Goal: Information Seeking & Learning: Check status

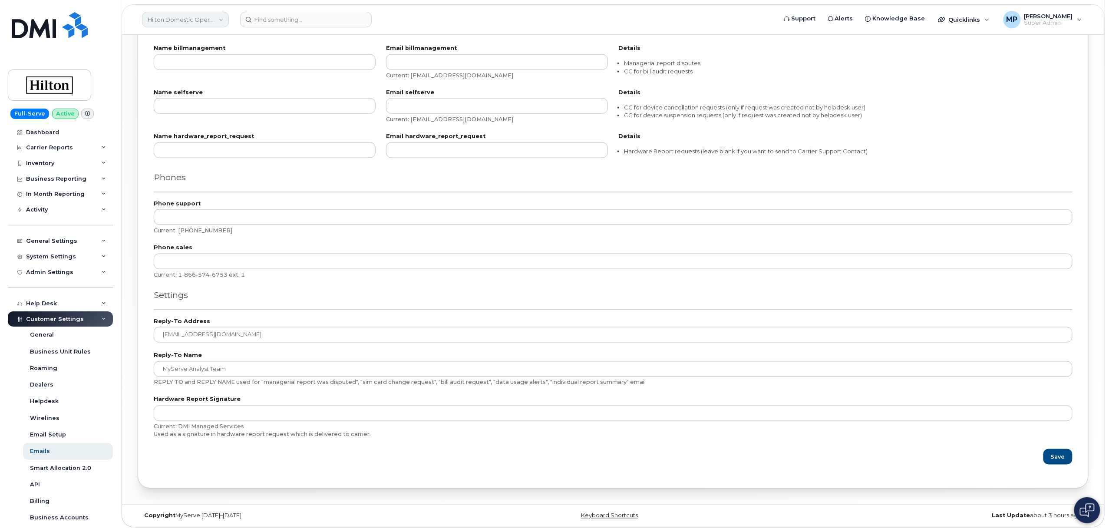
scroll to position [305, 0]
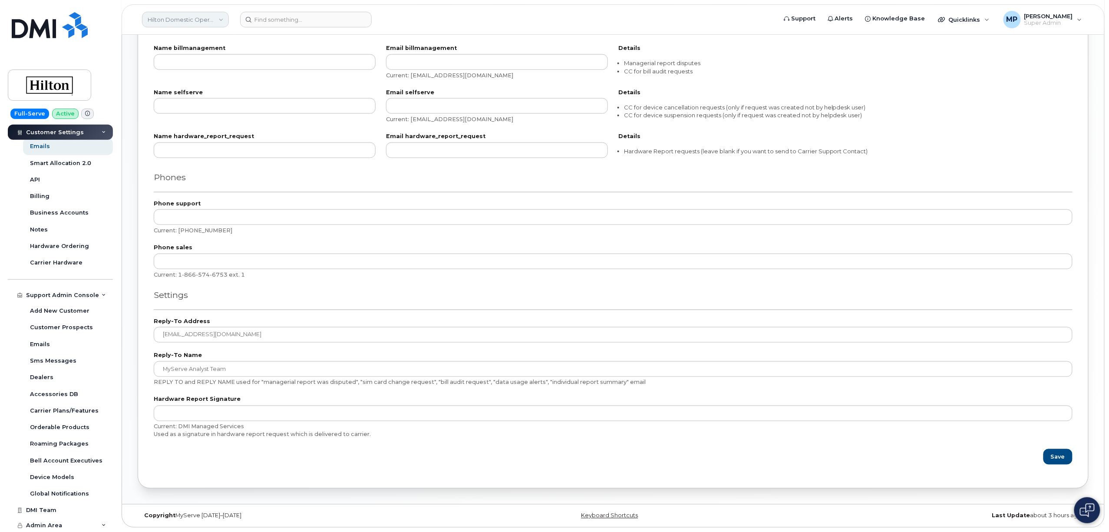
click at [167, 21] on link "Hilton Domestic Operating Company Inc" at bounding box center [185, 20] width 87 height 16
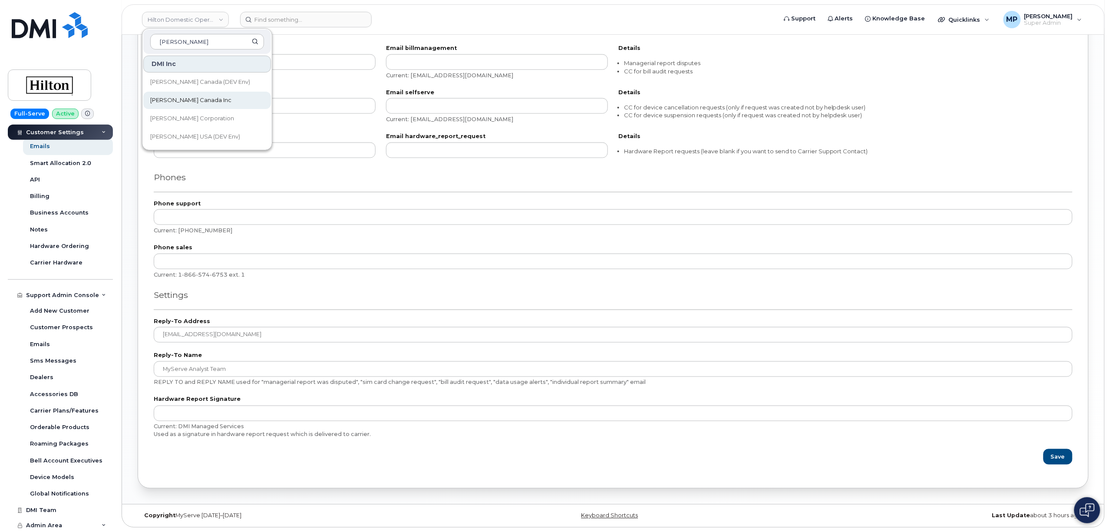
type input "kiewit"
click at [185, 103] on span "[PERSON_NAME] Canada Inc" at bounding box center [190, 100] width 81 height 9
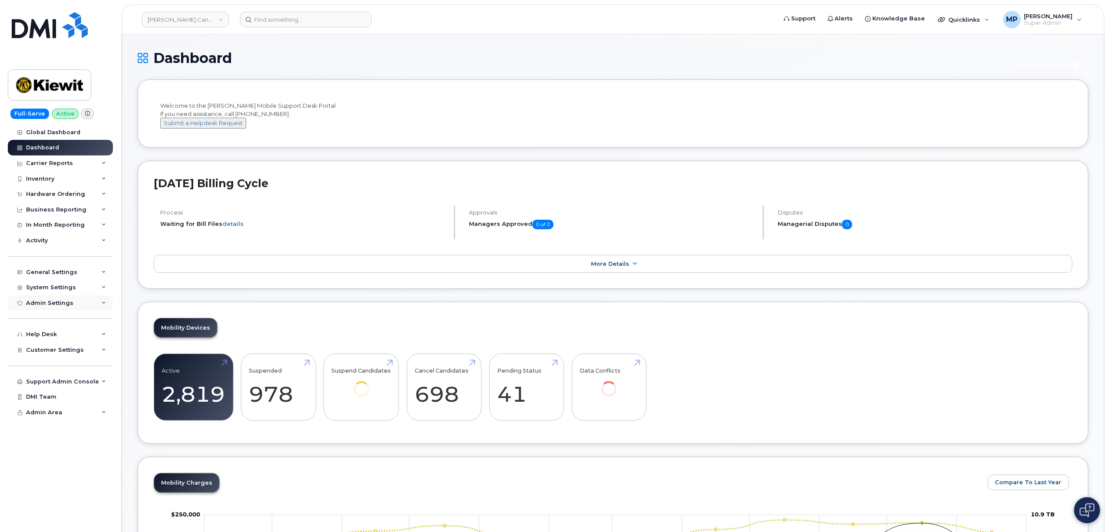
drag, startPoint x: 47, startPoint y: 301, endPoint x: 47, endPoint y: 308, distance: 7.4
click at [48, 304] on div "Admin Settings" at bounding box center [49, 303] width 47 height 7
drag, startPoint x: 49, startPoint y: 291, endPoint x: 53, endPoint y: 300, distance: 9.7
click at [54, 300] on div "Global Dashboard Dashboard Carrier Reports Monthly Billing Data Daily Data Pool…" at bounding box center [61, 329] width 107 height 408
click at [50, 304] on div "Admin Settings" at bounding box center [49, 303] width 47 height 7
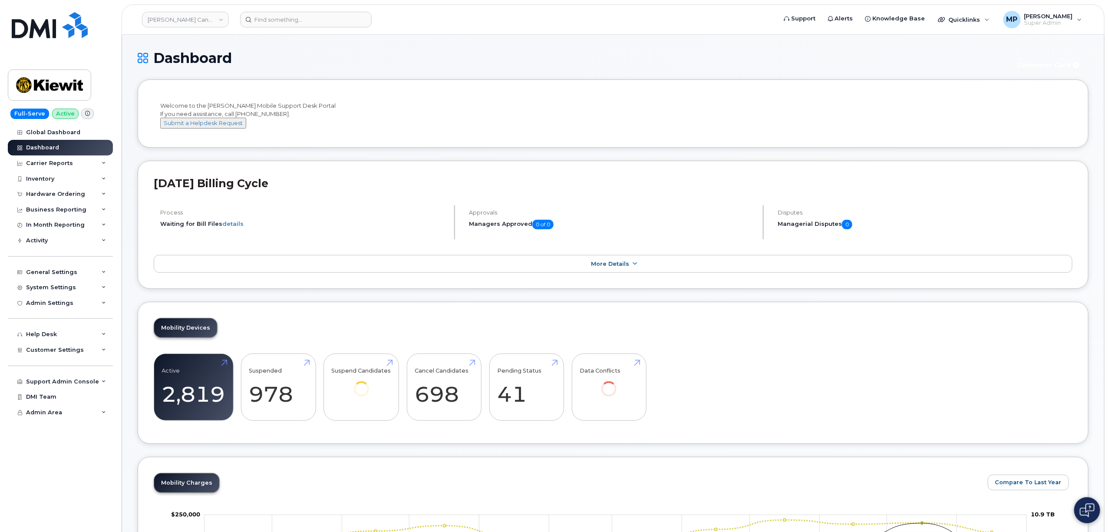
drag, startPoint x: 54, startPoint y: 352, endPoint x: 53, endPoint y: 360, distance: 8.4
click at [54, 353] on span "Customer Settings" at bounding box center [55, 350] width 58 height 7
click at [44, 364] on div "General" at bounding box center [42, 366] width 24 height 8
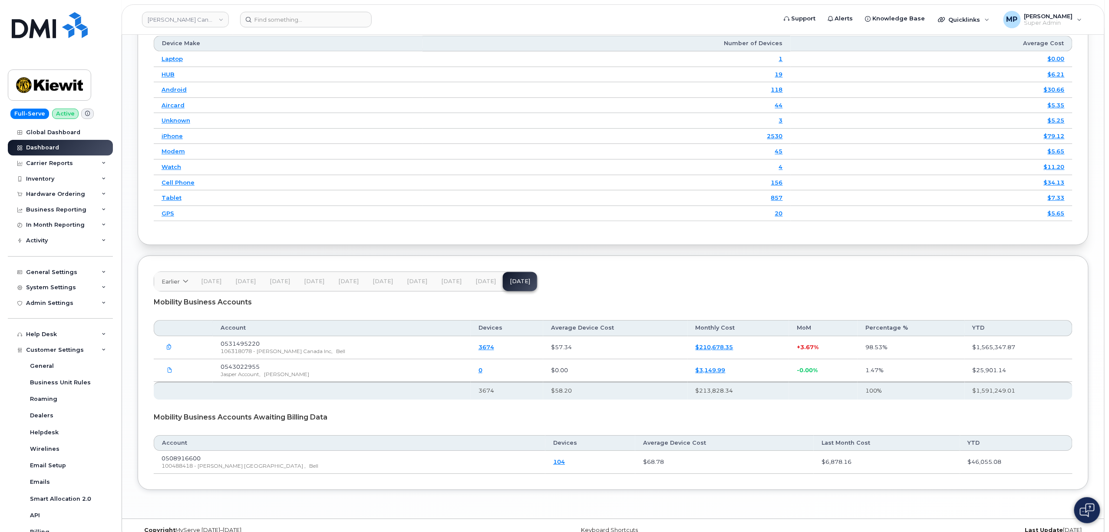
scroll to position [1158, 0]
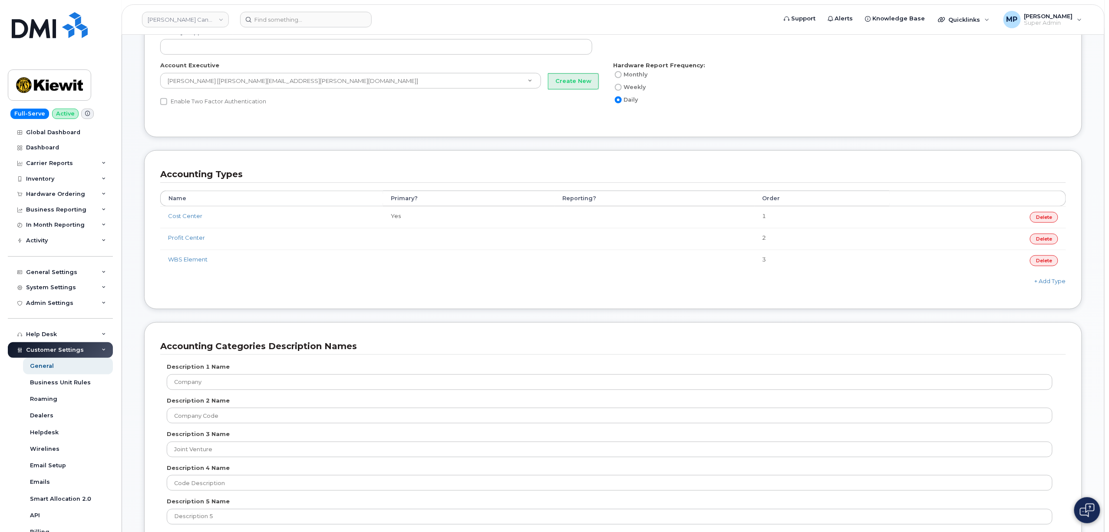
scroll to position [348, 0]
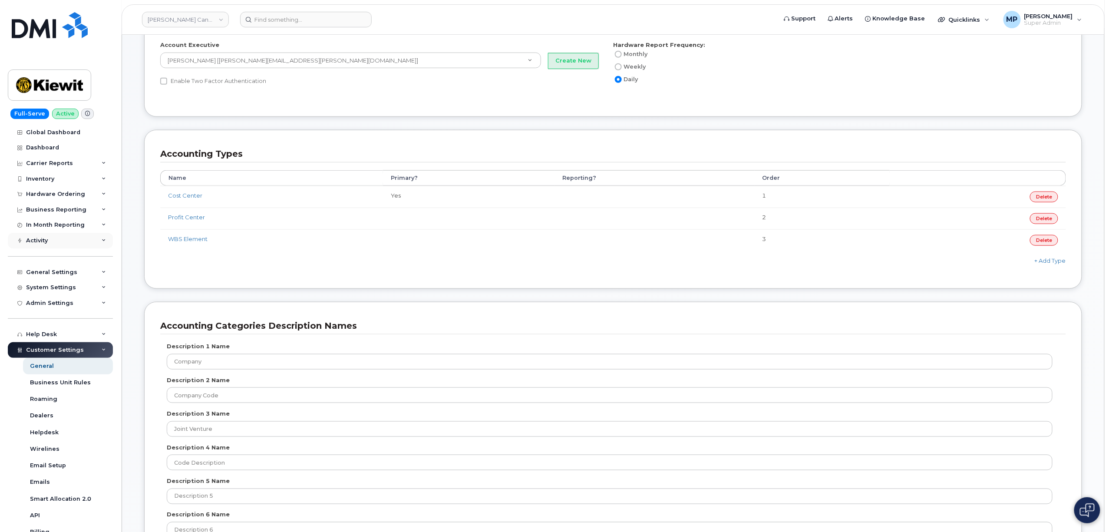
click at [45, 242] on div "Activity" at bounding box center [37, 240] width 22 height 7
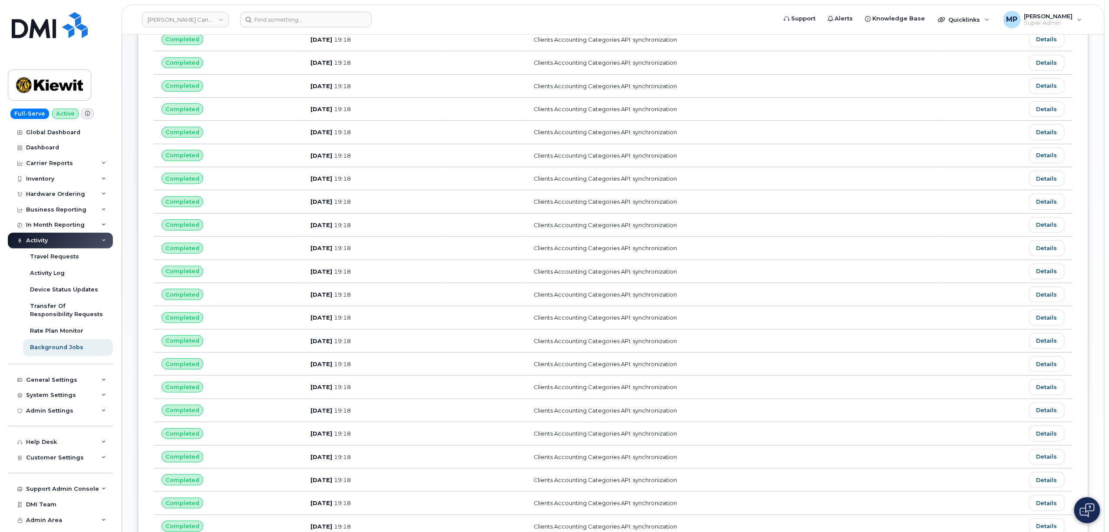
scroll to position [58, 0]
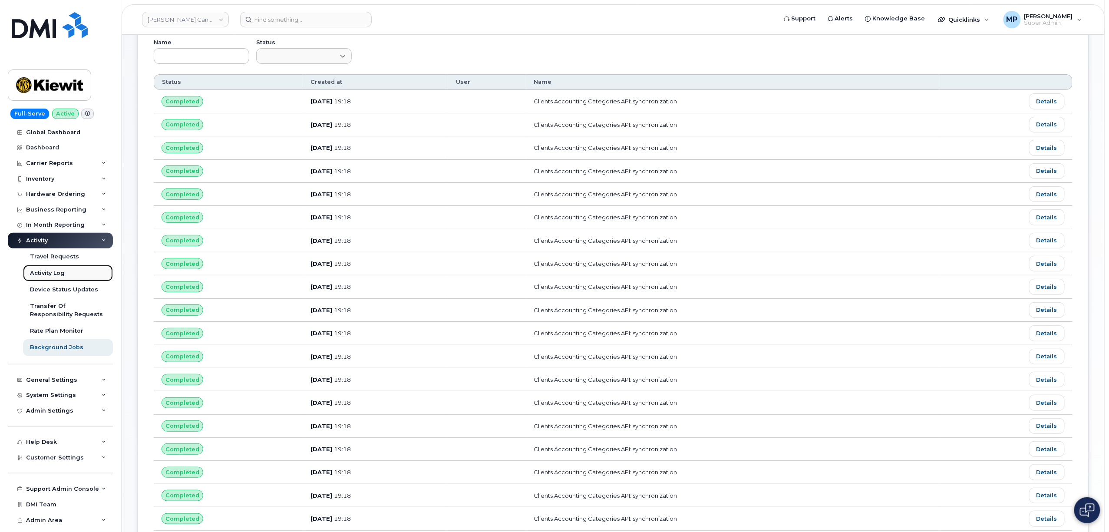
click at [41, 275] on div "Activity Log" at bounding box center [47, 273] width 35 height 8
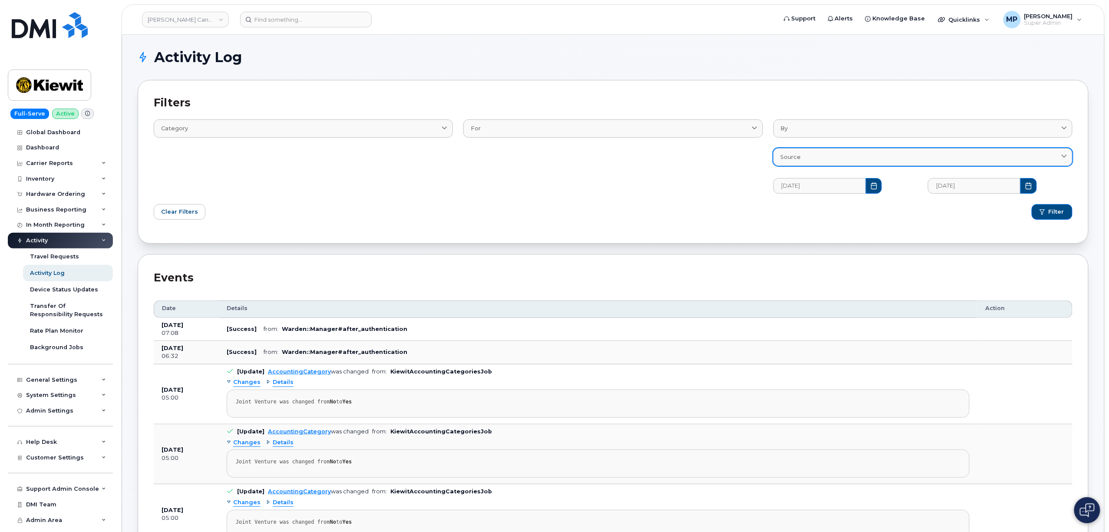
click at [808, 156] on div "Source" at bounding box center [923, 157] width 285 height 8
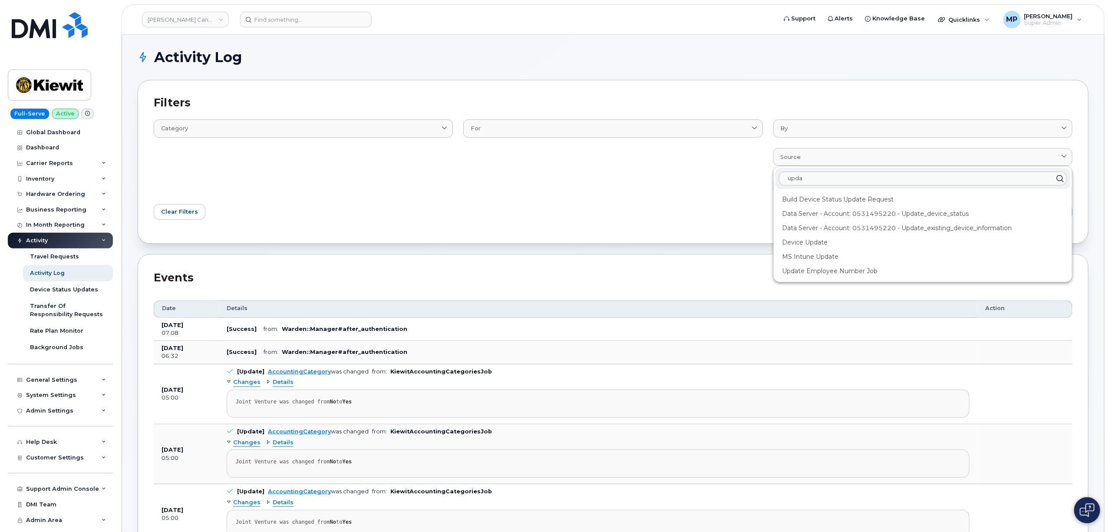
type input "upda"
click at [708, 215] on div "Filter" at bounding box center [845, 212] width 465 height 26
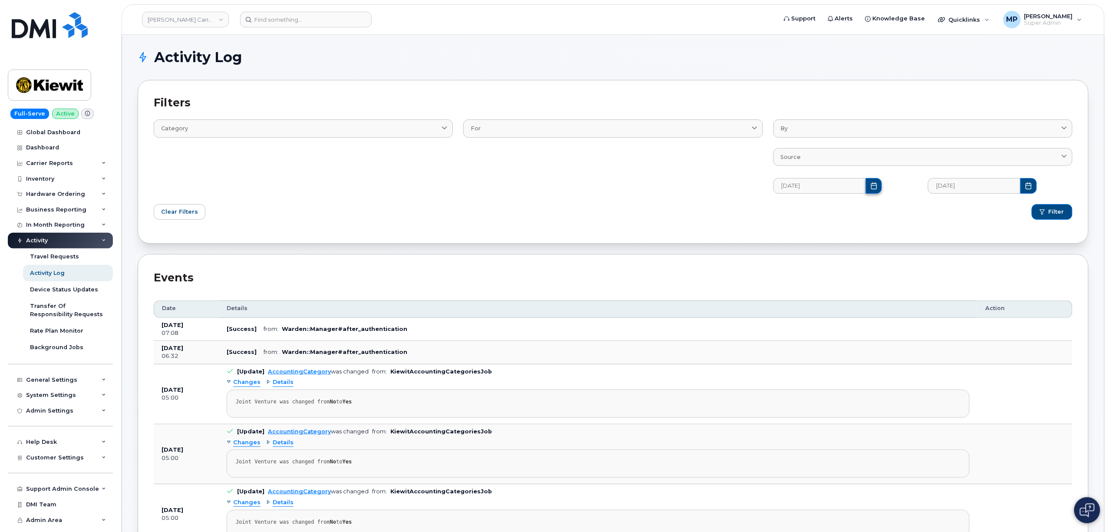
click at [866, 193] on button "Choose Date" at bounding box center [874, 186] width 17 height 16
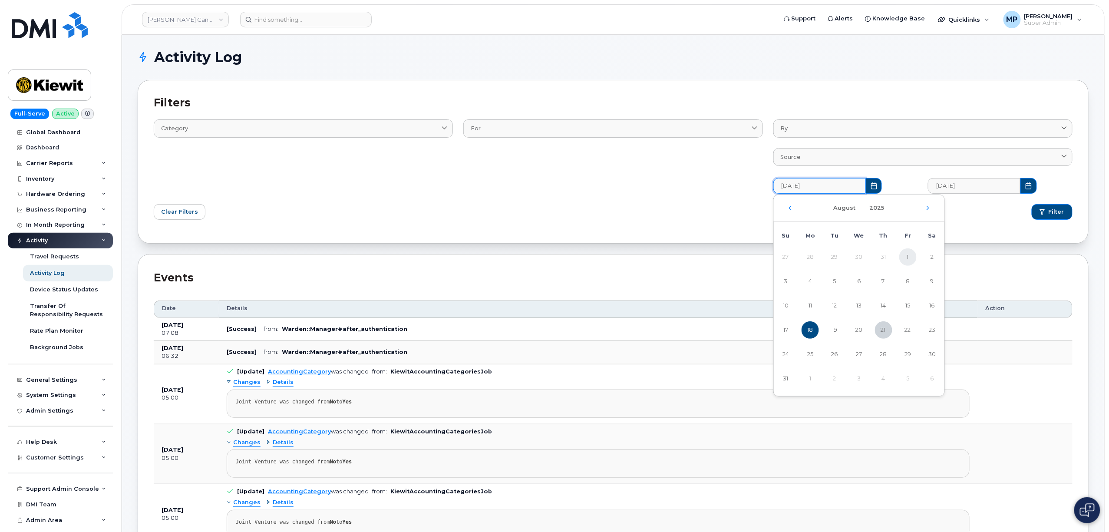
click at [909, 259] on span "1" at bounding box center [908, 256] width 17 height 17
type input "08/01/2025"
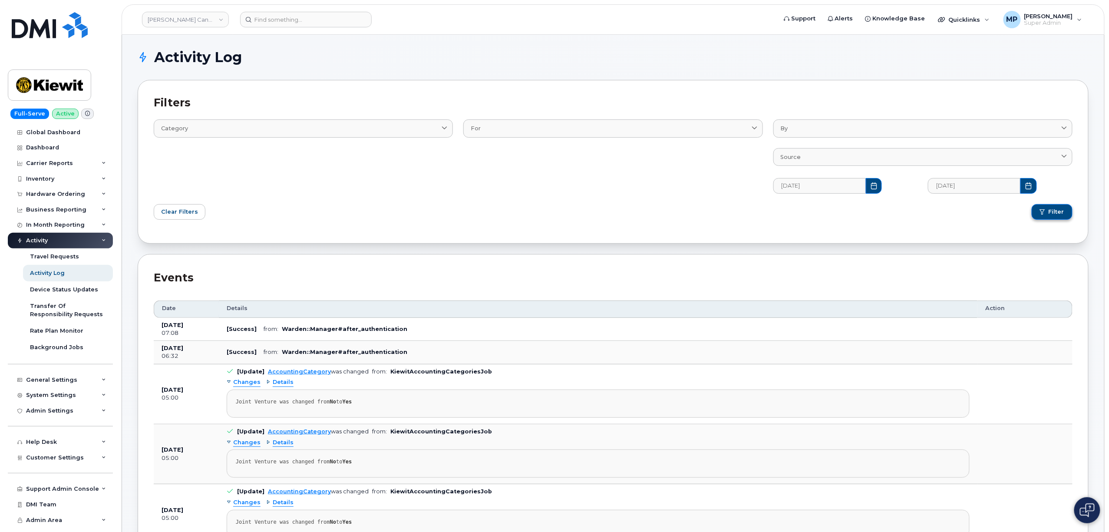
click at [1060, 215] on span "Filter" at bounding box center [1057, 212] width 16 height 8
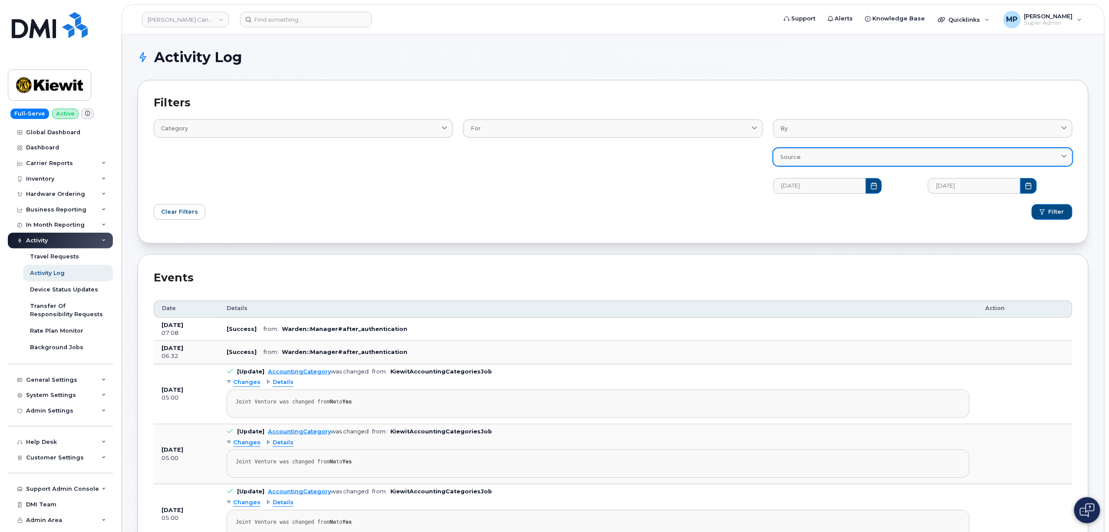
click at [843, 158] on div "Source" at bounding box center [923, 157] width 285 height 8
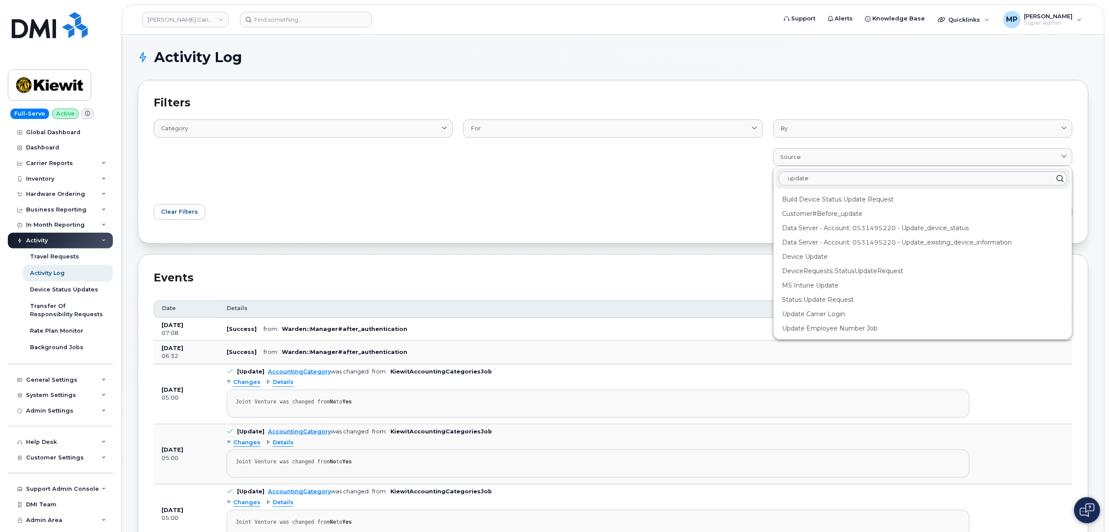
type input "update"
click at [608, 208] on div "Clear Filters" at bounding box center [381, 212] width 465 height 26
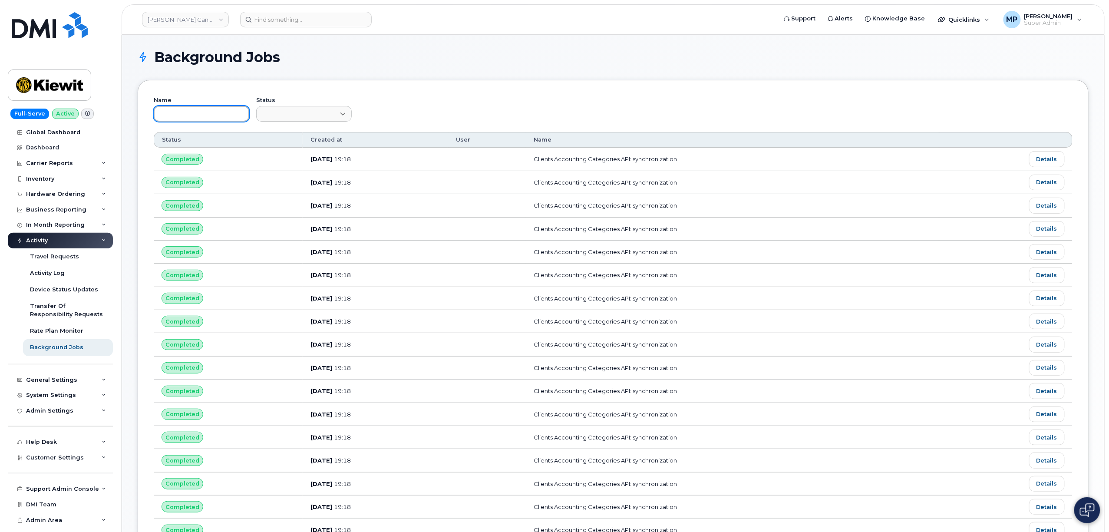
drag, startPoint x: 205, startPoint y: 110, endPoint x: 207, endPoint y: 117, distance: 6.9
click at [204, 112] on input "text" at bounding box center [202, 114] width 96 height 16
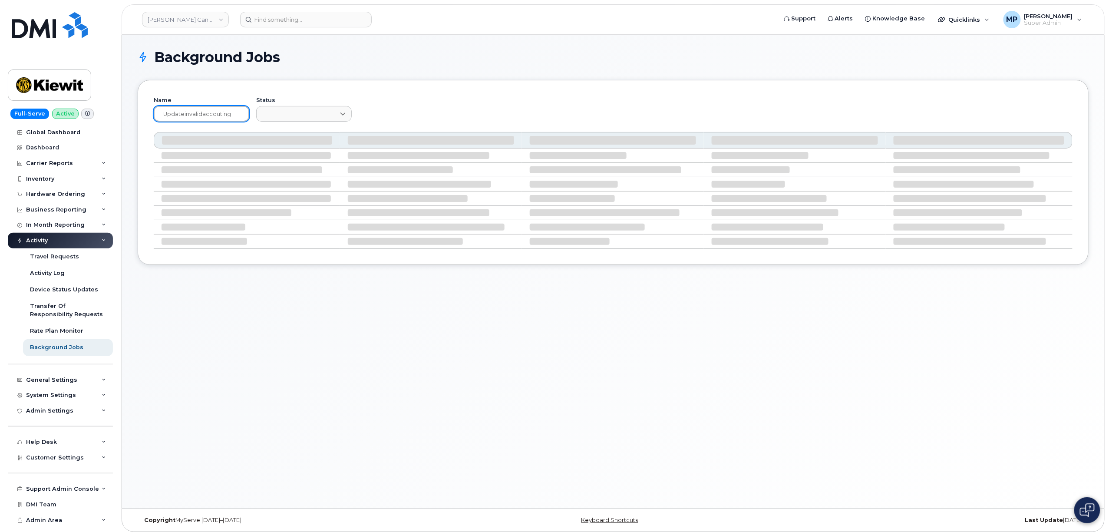
type input "updateinvalidaccouting"
